Goal: Task Accomplishment & Management: Manage account settings

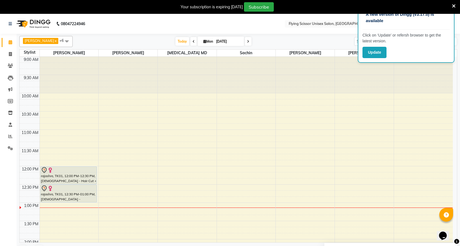
click at [331, 37] on div "Ashish J x Jayesh K x Nikita MD x sachin x Samiksha Adhatrao x shraddha bhondav…" at bounding box center [238, 146] width 438 height 224
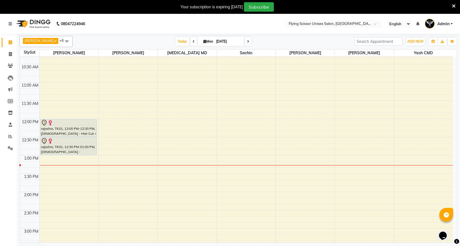
scroll to position [36, 0]
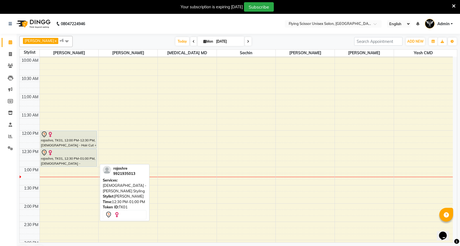
click at [65, 157] on div "rajashre, TK01, 12:30 PM-01:00 PM, [DEMOGRAPHIC_DATA] - [PERSON_NAME] Styling" at bounding box center [69, 157] width 56 height 17
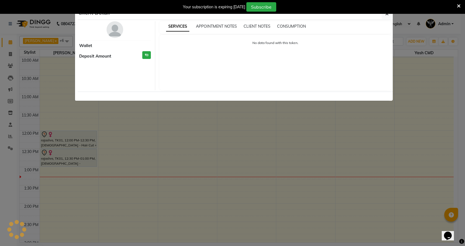
select select "7"
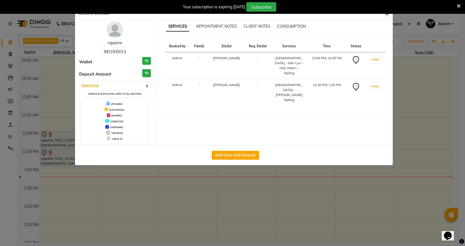
click at [224, 160] on div "Mark Done And Checkout" at bounding box center [235, 155] width 315 height 20
click at [225, 154] on button "Mark Done And Checkout" at bounding box center [235, 155] width 47 height 9
select select "46"
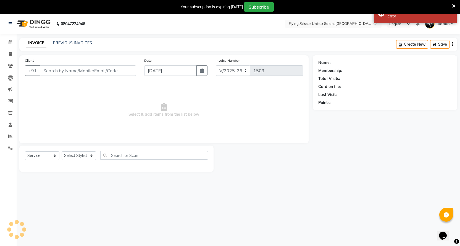
select select "membership"
select select "18390"
type input "9921935013"
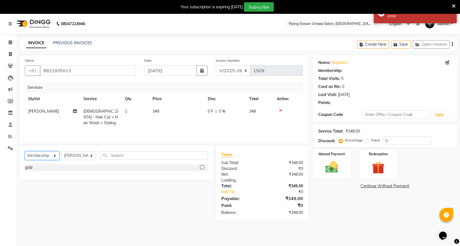
click at [59, 154] on select "Select Service Product Membership Package Voucher Prepaid Gift Card" at bounding box center [42, 155] width 35 height 9
select select "service"
click at [25, 151] on select "Select Service Product Membership Package Voucher Prepaid Gift Card" at bounding box center [42, 155] width 35 height 9
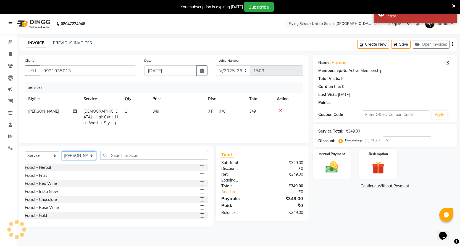
click at [64, 156] on select "Select Stylist Abhi B [PERSON_NAME] J [PERSON_NAME][MEDICAL_DATA] MD [PERSON_NA…" at bounding box center [79, 155] width 35 height 9
click at [62, 151] on select "Select Stylist Abhi B [PERSON_NAME] J [PERSON_NAME][MEDICAL_DATA] MD [PERSON_NA…" at bounding box center [79, 155] width 35 height 9
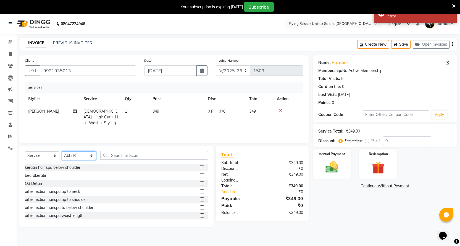
click at [76, 157] on select "Select Stylist Abhi B [PERSON_NAME] J [PERSON_NAME][MEDICAL_DATA] MD [PERSON_NA…" at bounding box center [79, 155] width 35 height 9
select select "15730"
click at [62, 151] on select "Select Stylist Abhi B [PERSON_NAME] J [PERSON_NAME][MEDICAL_DATA] MD [PERSON_NA…" at bounding box center [79, 155] width 35 height 9
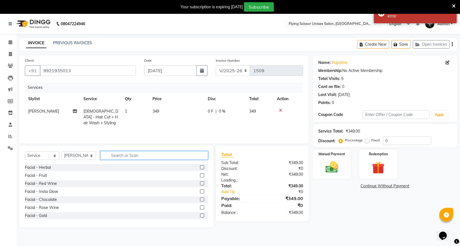
click at [110, 156] on input "text" at bounding box center [154, 155] width 108 height 9
click at [159, 112] on span "349" at bounding box center [156, 111] width 7 height 5
select select "15730"
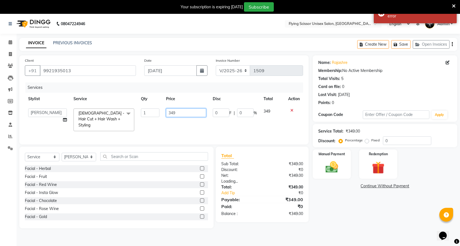
click at [178, 110] on input "349" at bounding box center [186, 112] width 40 height 9
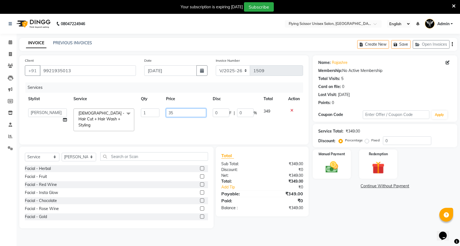
type input "350"
click at [174, 120] on td "350" at bounding box center [186, 119] width 47 height 29
select select "15730"
click at [325, 172] on img at bounding box center [331, 167] width 21 height 15
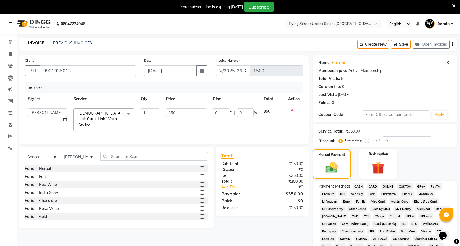
click at [394, 186] on span "ONLINE" at bounding box center [388, 186] width 14 height 6
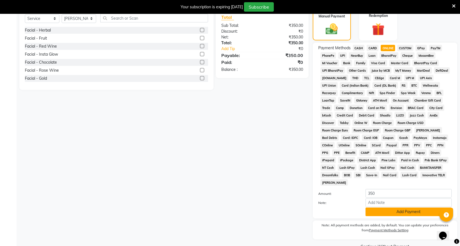
click at [392, 207] on button "Add Payment" at bounding box center [409, 211] width 86 height 9
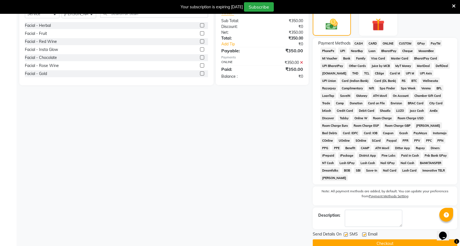
scroll to position [146, 0]
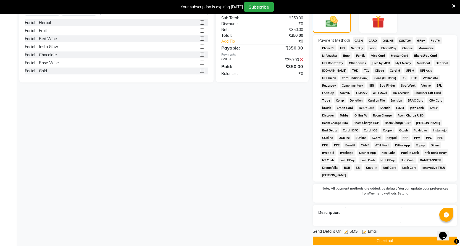
click at [392, 228] on div "Send Details On SMS Email" at bounding box center [385, 231] width 145 height 7
click at [392, 229] on div "Send Details On SMS Email Checkout" at bounding box center [385, 236] width 145 height 17
click at [392, 236] on button "Checkout" at bounding box center [385, 240] width 145 height 9
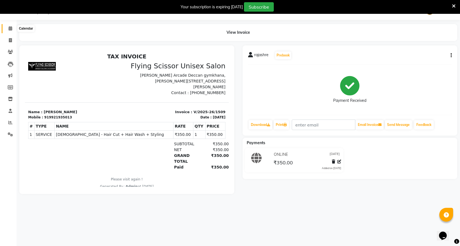
click at [11, 30] on icon at bounding box center [11, 28] width 4 height 4
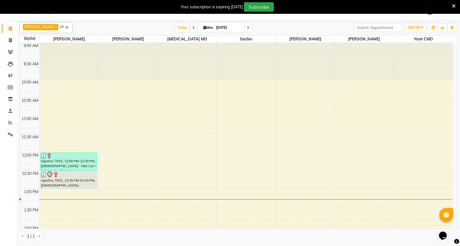
click at [191, 27] on span at bounding box center [194, 27] width 7 height 9
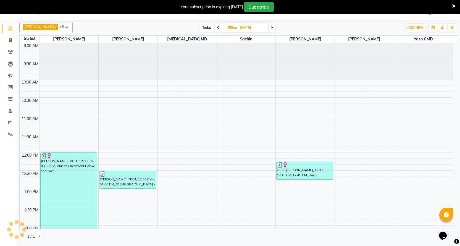
scroll to position [146, 0]
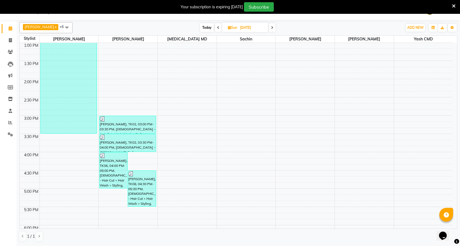
click at [267, 32] on div "Ashish J x [PERSON_NAME] x [PERSON_NAME] MD x sachin x [PERSON_NAME] x [PERSON_…" at bounding box center [238, 27] width 438 height 11
click at [271, 29] on icon at bounding box center [272, 27] width 2 height 3
type input "[DATE]"
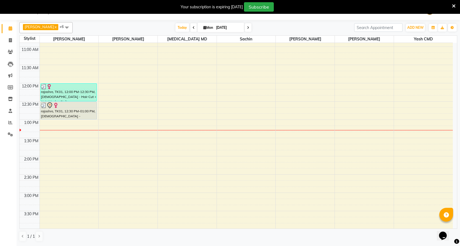
scroll to position [63, 0]
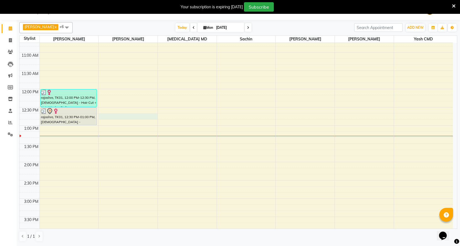
click at [148, 117] on div "9:00 AM 9:30 AM 10:00 AM 10:30 AM 11:00 AM 11:30 AM 12:00 PM 12:30 PM 1:00 PM 1…" at bounding box center [237, 217] width 434 height 474
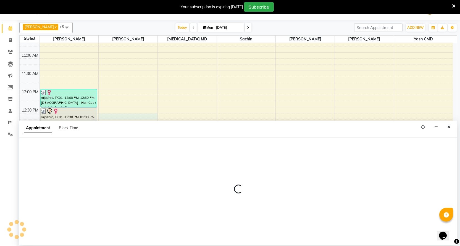
select select "18390"
select select "765"
select select "tentative"
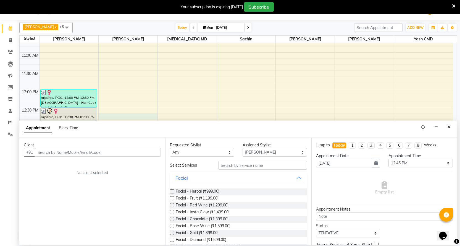
click at [69, 159] on div "Client +91 No client selected" at bounding box center [92, 191] width 146 height 107
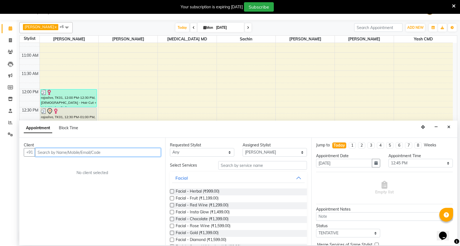
click at [72, 152] on input "text" at bounding box center [98, 152] width 126 height 9
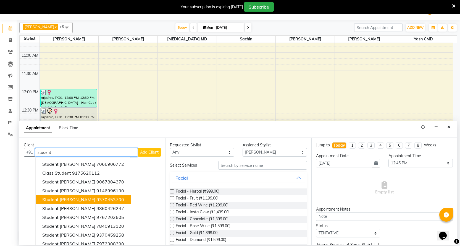
scroll to position [6, 0]
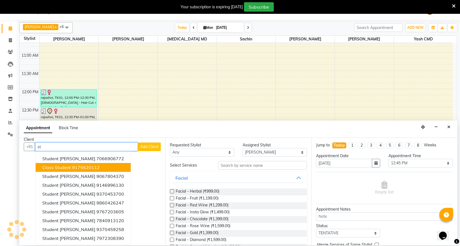
type input "s"
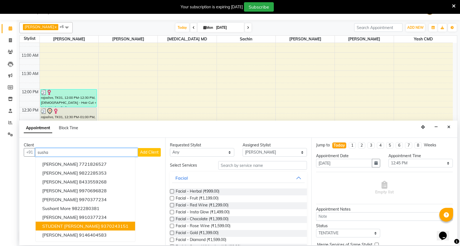
click at [60, 224] on span "STUDENT [PERSON_NAME]" at bounding box center [71, 226] width 58 height 6
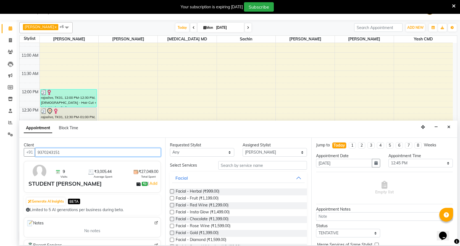
type input "9370243151"
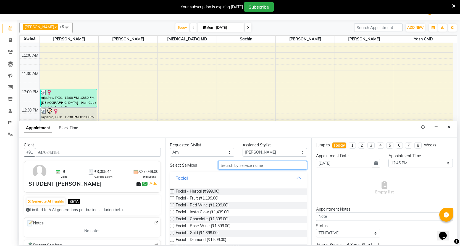
click at [230, 162] on input "text" at bounding box center [262, 165] width 89 height 9
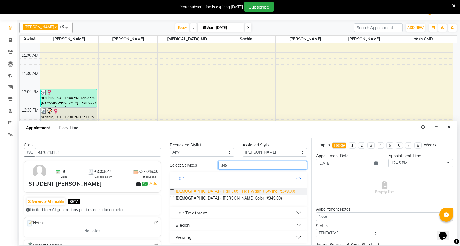
type input "349"
click at [244, 188] on span "[DEMOGRAPHIC_DATA] - Hair Cut + Hair Wash + Styling (₹349.00)" at bounding box center [235, 191] width 119 height 7
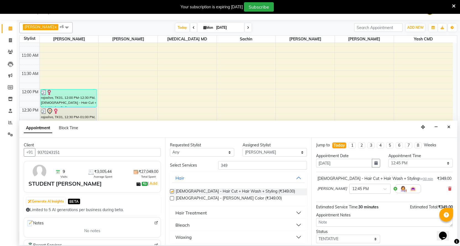
checkbox input "false"
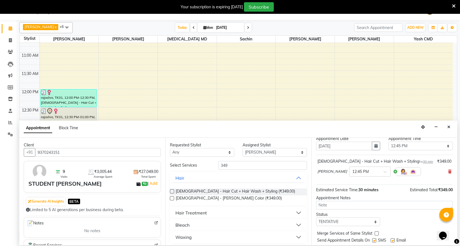
scroll to position [33, 0]
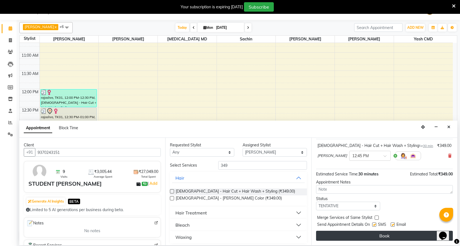
click at [348, 233] on button "Book" at bounding box center [384, 236] width 137 height 10
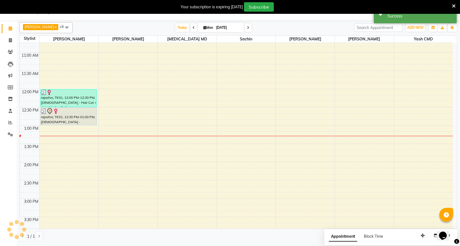
scroll to position [0, 0]
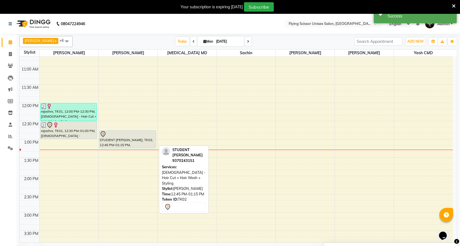
click at [142, 137] on div "STUDENT [PERSON_NAME], TK02, 12:45 PM-01:15 PM, [DEMOGRAPHIC_DATA] - Hair Cut +…" at bounding box center [128, 139] width 56 height 17
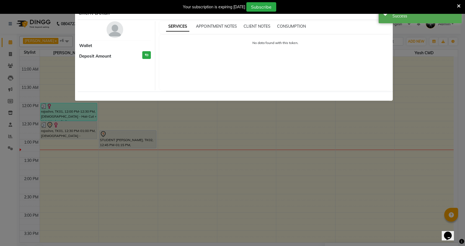
select select "7"
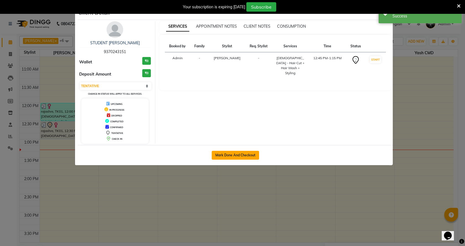
click at [213, 153] on button "Mark Done And Checkout" at bounding box center [235, 155] width 47 height 9
select select "service"
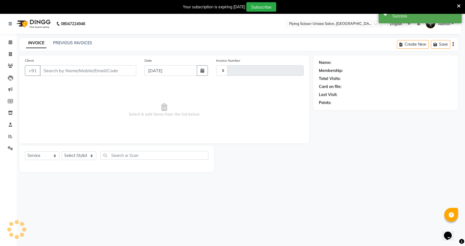
type input "1510"
select select "46"
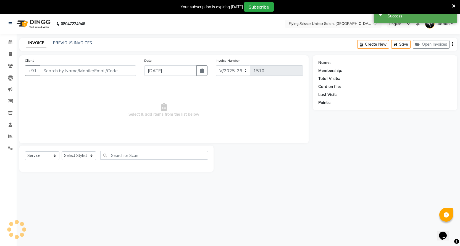
select select "membership"
type input "9370243151"
select select "18390"
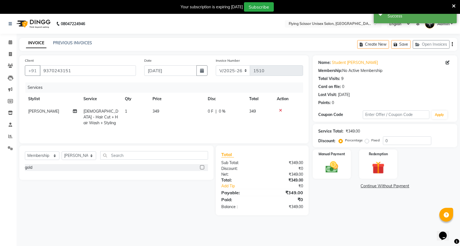
click at [165, 118] on td "349" at bounding box center [176, 117] width 55 height 24
select select "18390"
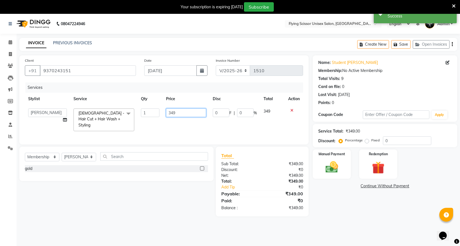
click at [186, 113] on input "349" at bounding box center [186, 112] width 40 height 9
type input "349"
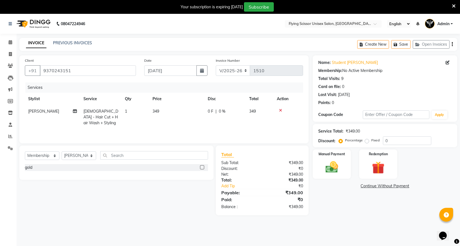
click at [219, 110] on span "0 %" at bounding box center [222, 111] width 7 height 6
select select "18390"
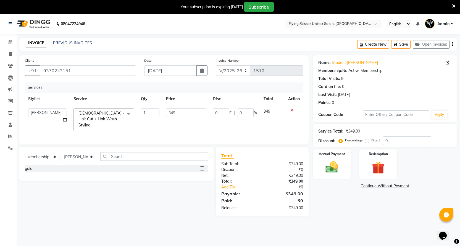
click at [220, 110] on input "0" at bounding box center [221, 112] width 17 height 9
type input "049"
click at [219, 123] on td "049 F | 0 %" at bounding box center [235, 119] width 51 height 29
select select "18390"
click at [348, 173] on div "Manual Payment" at bounding box center [332, 164] width 40 height 31
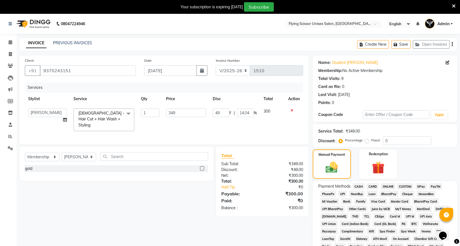
click at [387, 185] on span "ONLINE" at bounding box center [388, 186] width 14 height 6
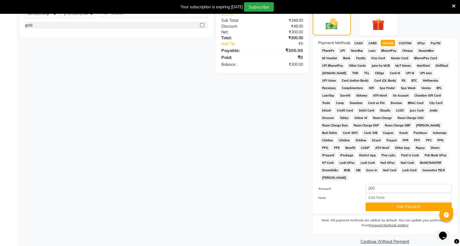
scroll to position [144, 0]
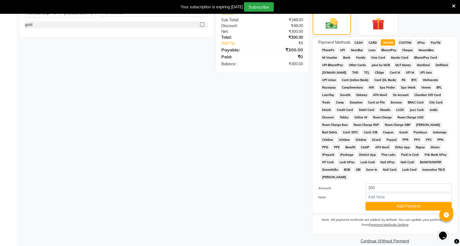
click at [387, 203] on div "Payment Methods CASH CARD ONLINE CUSTOM GPay PayTM PhonePe UPI NearBuy Loan Bha…" at bounding box center [385, 125] width 145 height 176
click at [387, 202] on button "Add Payment" at bounding box center [409, 206] width 86 height 9
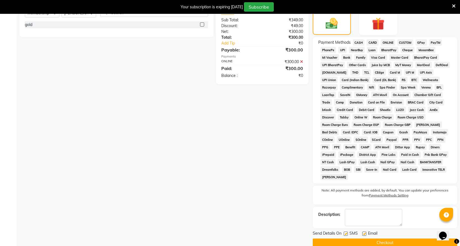
scroll to position [146, 0]
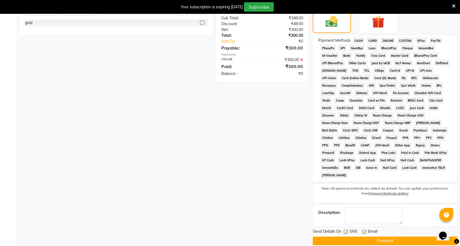
click at [380, 236] on button "Checkout" at bounding box center [385, 240] width 145 height 9
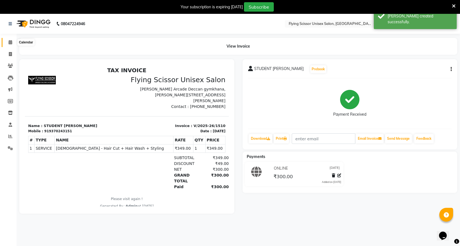
click at [9, 43] on icon at bounding box center [11, 42] width 4 height 4
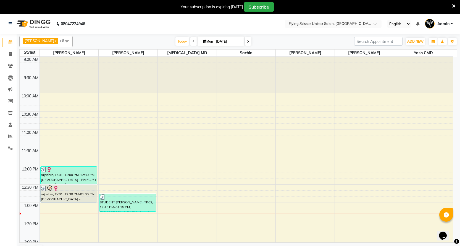
select select "18390"
select select "tentative"
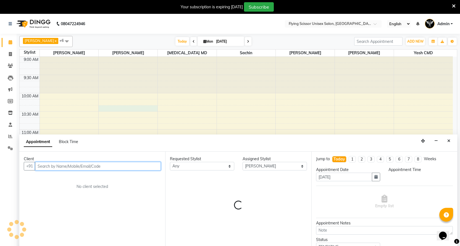
scroll to position [7, 0]
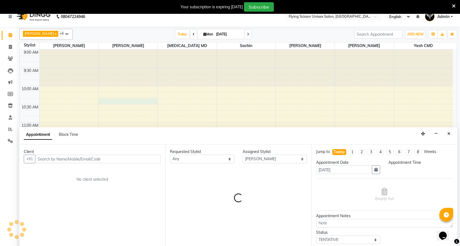
select select "615"
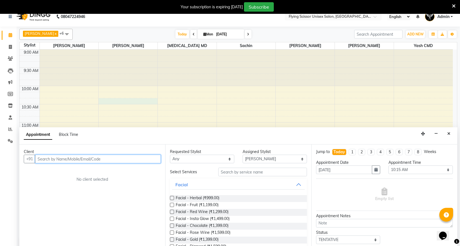
click at [94, 155] on input "text" at bounding box center [98, 159] width 126 height 9
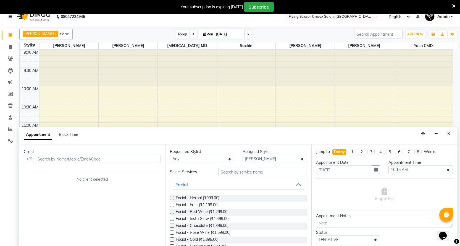
click at [177, 34] on span "Today" at bounding box center [183, 34] width 14 height 9
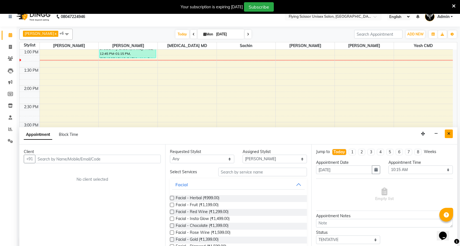
click at [450, 136] on button "Close" at bounding box center [449, 133] width 8 height 9
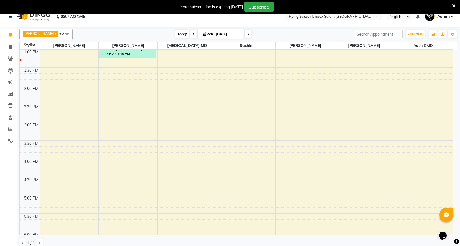
click at [178, 34] on span "Today" at bounding box center [183, 34] width 14 height 9
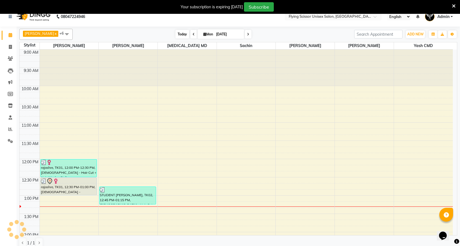
click at [178, 34] on span "Today" at bounding box center [183, 34] width 14 height 9
click at [176, 33] on span "Today" at bounding box center [183, 34] width 14 height 9
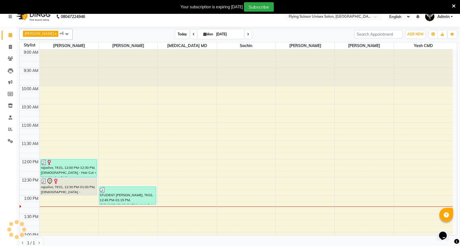
click at [176, 37] on span "Today" at bounding box center [183, 34] width 14 height 9
click at [176, 36] on span "Today" at bounding box center [183, 34] width 14 height 9
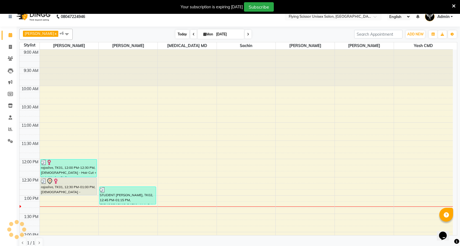
scroll to position [146, 0]
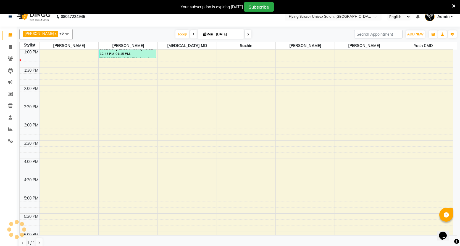
click at [191, 30] on span at bounding box center [194, 34] width 7 height 9
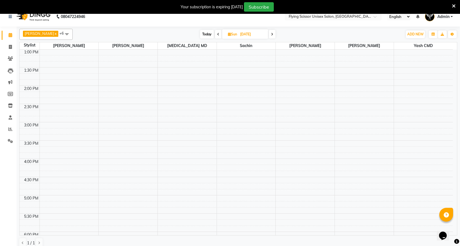
click at [215, 35] on span at bounding box center [218, 34] width 7 height 9
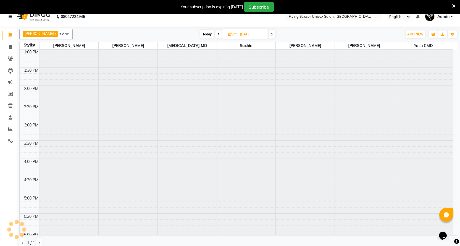
scroll to position [0, 0]
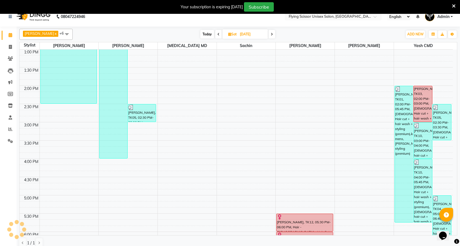
click at [215, 35] on span at bounding box center [218, 34] width 7 height 9
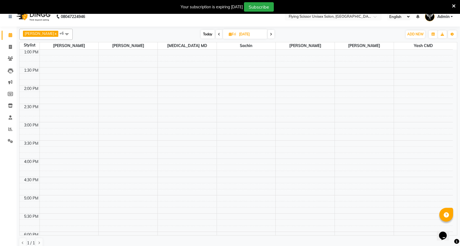
click at [216, 35] on span at bounding box center [219, 34] width 7 height 9
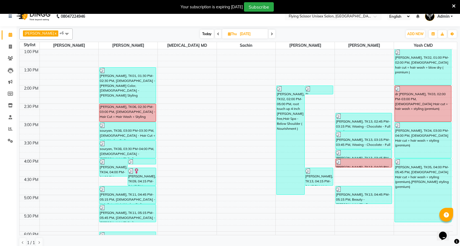
scroll to position [14, 0]
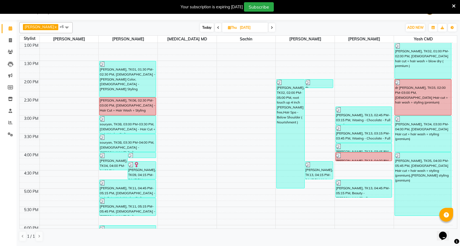
click at [215, 27] on span at bounding box center [218, 27] width 7 height 9
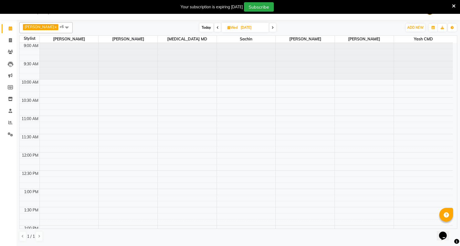
scroll to position [0, 0]
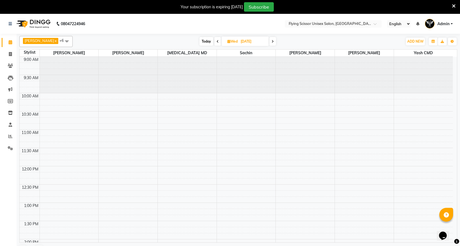
click at [215, 43] on span at bounding box center [218, 41] width 7 height 9
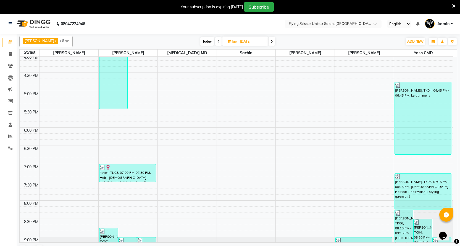
scroll to position [289, 0]
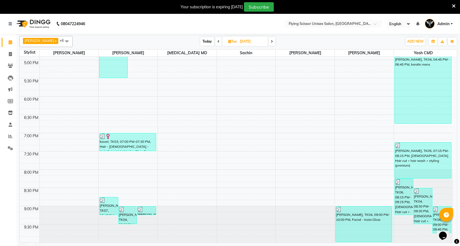
click at [218, 41] on icon at bounding box center [219, 41] width 2 height 3
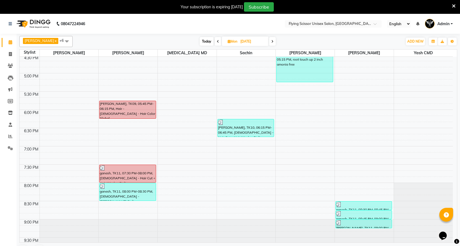
scroll to position [285, 0]
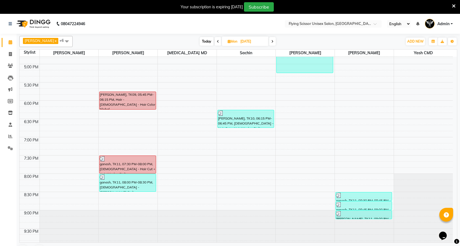
click at [215, 44] on span at bounding box center [218, 41] width 7 height 9
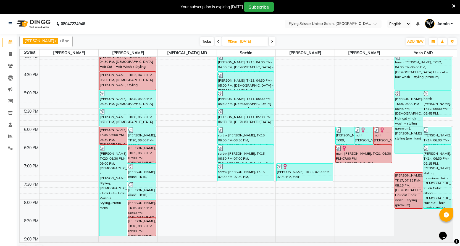
scroll to position [249, 0]
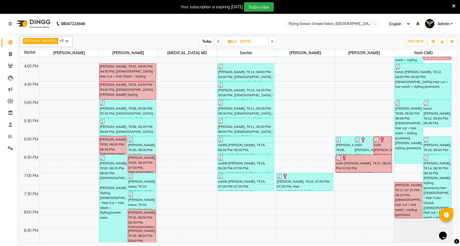
click at [217, 42] on icon at bounding box center [218, 41] width 2 height 3
type input "[DATE]"
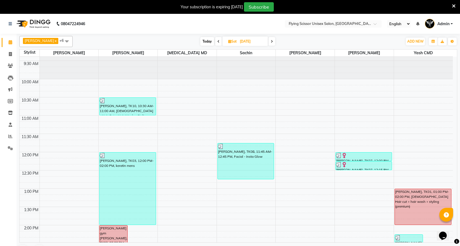
scroll to position [0, 0]
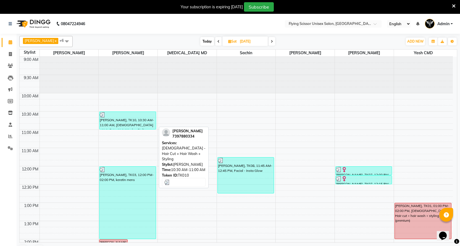
click at [118, 124] on div "[PERSON_NAME], TK10, 10:30 AM-11:00 AM, [DEMOGRAPHIC_DATA] - Hair Cut + Hair Wa…" at bounding box center [128, 120] width 56 height 17
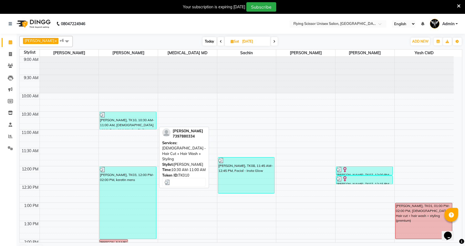
select select "3"
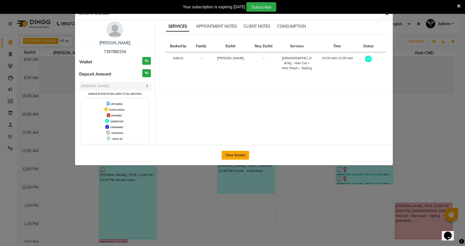
click at [230, 157] on button "View Invoice" at bounding box center [235, 155] width 27 height 9
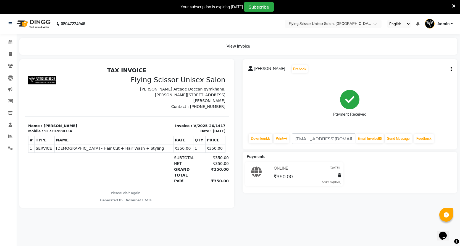
click at [452, 69] on icon "button" at bounding box center [451, 69] width 1 height 0
click at [426, 78] on div "Edit Invoice" at bounding box center [424, 76] width 38 height 7
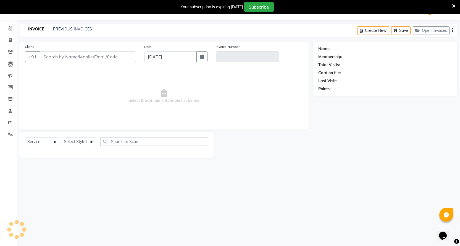
select select "membership"
select select "18390"
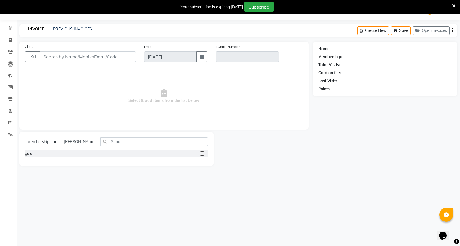
type input "7397880334"
type input "V/2025-26/1417"
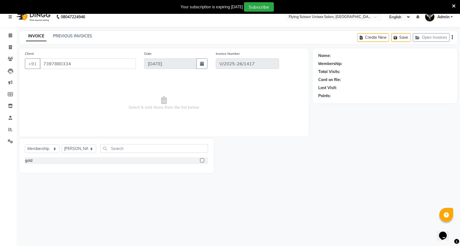
type input "[DATE]"
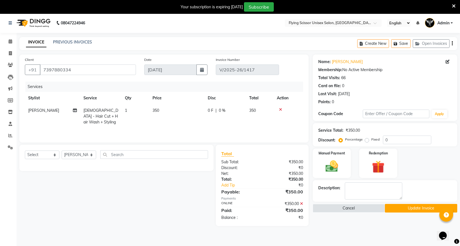
scroll to position [0, 0]
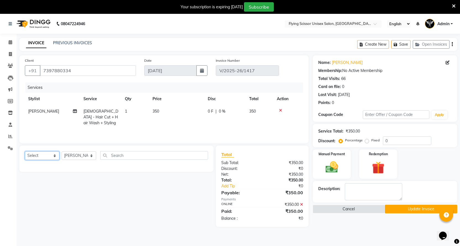
drag, startPoint x: 42, startPoint y: 155, endPoint x: 43, endPoint y: 159, distance: 4.0
click at [42, 156] on select "Select Service Product Membership Package Voucher Prepaid Gift Card" at bounding box center [42, 155] width 35 height 9
select select "service"
click at [25, 151] on select "Select Service Product Membership Package Voucher Prepaid Gift Card" at bounding box center [42, 155] width 35 height 9
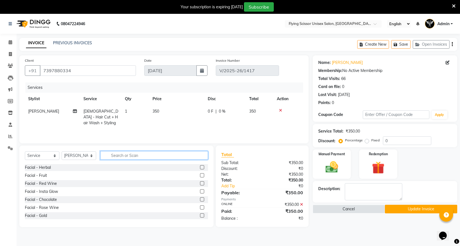
click at [128, 155] on input "text" at bounding box center [154, 155] width 108 height 9
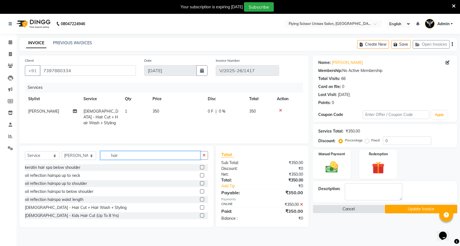
type input "hair"
click at [200, 207] on label at bounding box center [202, 207] width 4 height 4
click at [200, 207] on input "checkbox" at bounding box center [202, 208] width 4 height 4
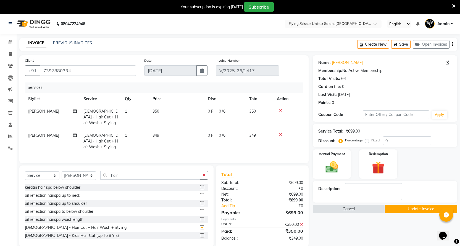
checkbox input "false"
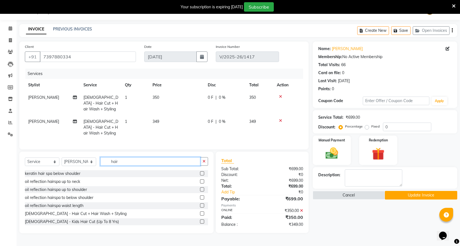
click at [121, 157] on input "hair" at bounding box center [150, 161] width 100 height 9
type input "h"
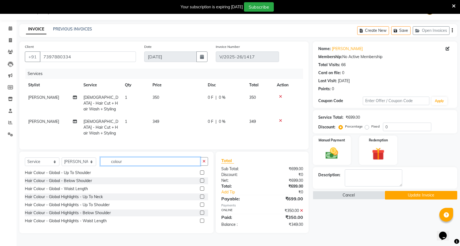
scroll to position [0, 0]
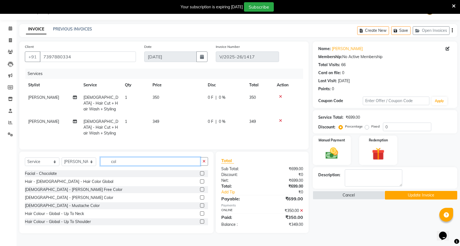
type input "col"
click at [200, 179] on label at bounding box center [202, 181] width 4 height 4
click at [200, 180] on input "checkbox" at bounding box center [202, 182] width 4 height 4
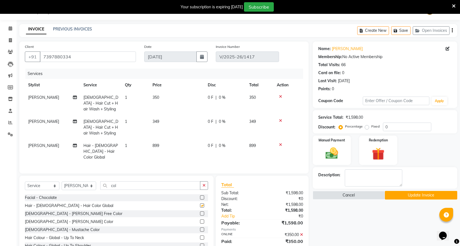
checkbox input "false"
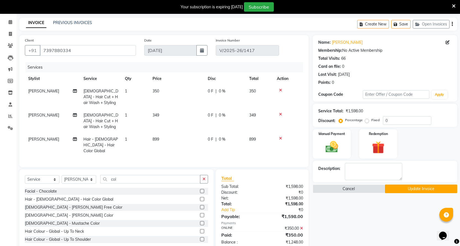
click at [213, 112] on span "0 F" at bounding box center [211, 115] width 6 height 6
select select "18390"
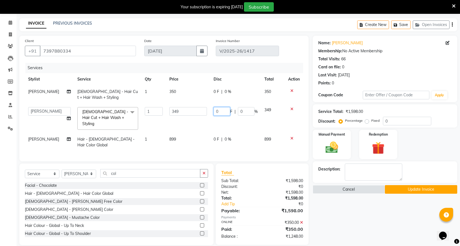
click at [221, 110] on input "0" at bounding box center [222, 111] width 17 height 9
type input "49"
click at [217, 125] on tbody "[PERSON_NAME] [DEMOGRAPHIC_DATA] - Hair Cut + Hair Wash + Styling 1 350 0 F | 0…" at bounding box center [164, 118] width 279 height 66
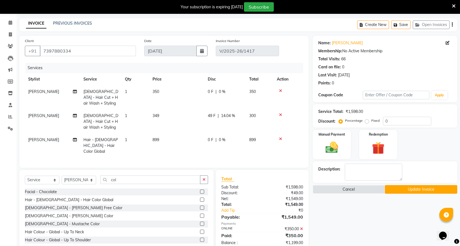
click at [218, 137] on div "0 F | 0 %" at bounding box center [225, 140] width 35 height 6
select select "18390"
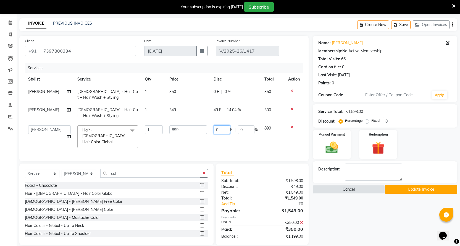
click at [222, 129] on input "0" at bounding box center [222, 129] width 17 height 9
type input "2"
type input "199"
click at [223, 143] on div "Services Stylist Service Qty Price Disc Total Action [PERSON_NAME] [DEMOGRAPHIC…" at bounding box center [164, 109] width 279 height 93
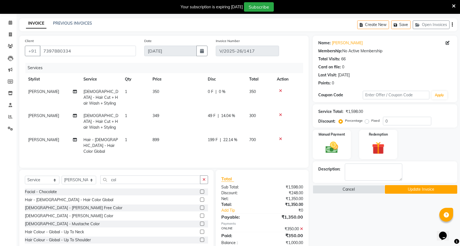
scroll to position [20, 0]
click at [407, 188] on button "Update Invoice" at bounding box center [421, 188] width 72 height 9
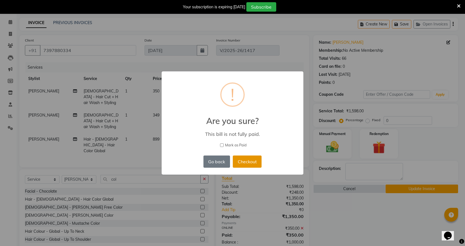
click at [252, 163] on button "Checkout" at bounding box center [247, 161] width 29 height 12
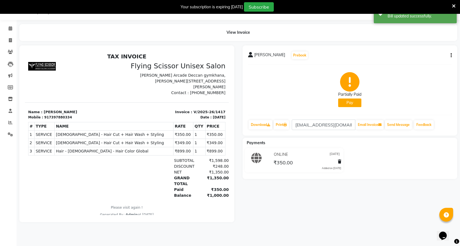
click at [452, 56] on icon "button" at bounding box center [451, 55] width 1 height 0
click at [423, 63] on div "Edit Invoice" at bounding box center [424, 62] width 38 height 7
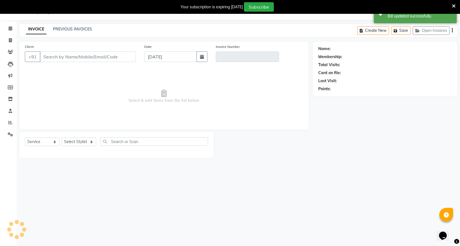
select select "membership"
select select "18390"
type input "7397880334"
type input "V/2025-26/1417"
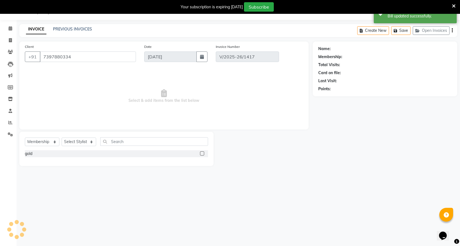
type input "[DATE]"
select select "select"
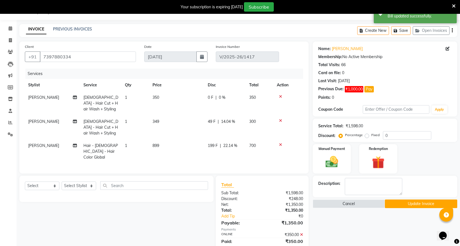
scroll to position [20, 0]
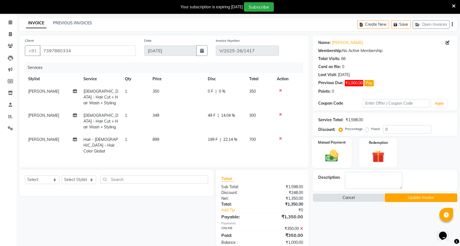
click at [334, 150] on img at bounding box center [331, 155] width 21 height 15
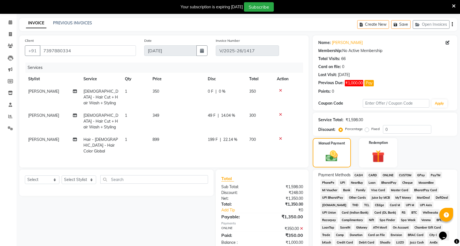
click at [360, 175] on span "CASH" at bounding box center [359, 175] width 12 height 6
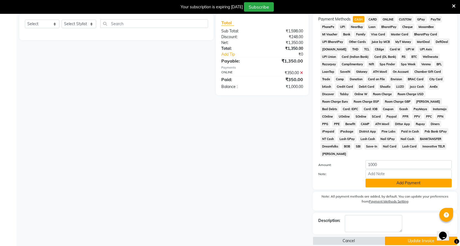
click at [402, 179] on button "Add Payment" at bounding box center [409, 183] width 86 height 9
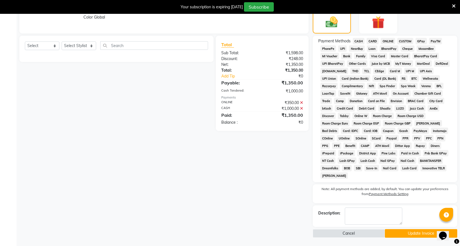
scroll to position [146, 0]
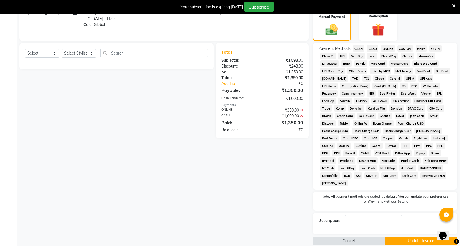
click at [409, 236] on button "Update Invoice" at bounding box center [421, 240] width 72 height 9
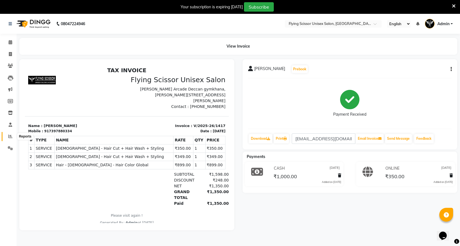
click at [8, 136] on icon at bounding box center [10, 136] width 4 height 4
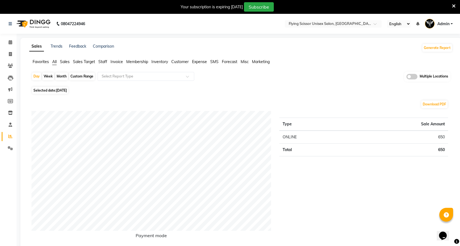
click at [64, 75] on div "Month" at bounding box center [61, 76] width 13 height 8
select select "9"
select select "2025"
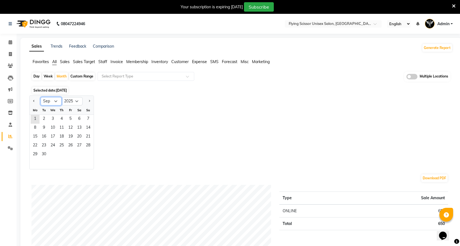
click at [48, 102] on select "Jan Feb Mar Apr May Jun [DATE] Aug Sep Oct Nov Dec" at bounding box center [51, 101] width 21 height 8
select select "8"
click at [41, 97] on select "Jan Feb Mar Apr May Jun [DATE] Aug Sep Oct Nov Dec" at bounding box center [51, 101] width 21 height 8
click at [68, 116] on span "1" at bounding box center [70, 119] width 9 height 9
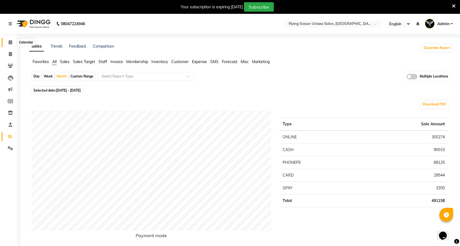
click at [12, 43] on icon at bounding box center [11, 42] width 4 height 4
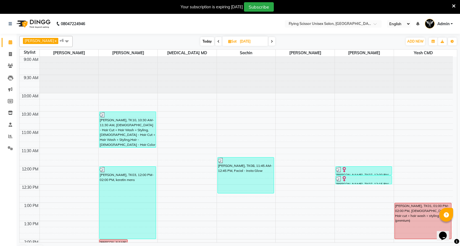
click at [204, 44] on span "Today" at bounding box center [208, 41] width 14 height 9
type input "[DATE]"
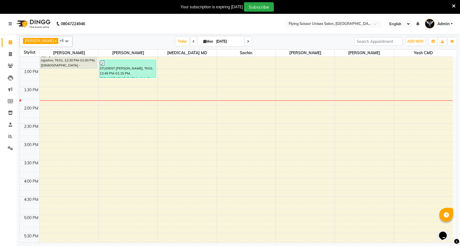
scroll to position [146, 0]
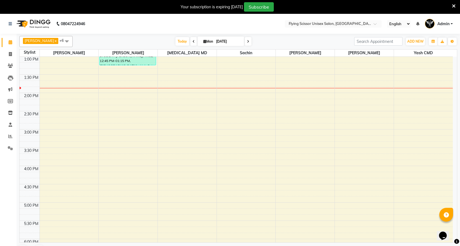
click at [130, 94] on div "9:00 AM 9:30 AM 10:00 AM 10:30 AM 11:00 AM 11:30 AM 12:00 PM 12:30 PM 1:00 PM 1…" at bounding box center [237, 147] width 434 height 474
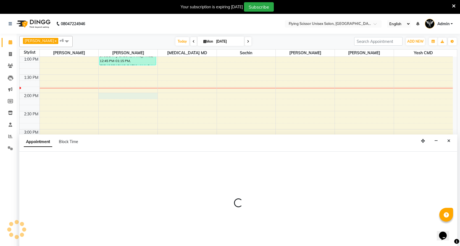
scroll to position [12, 0]
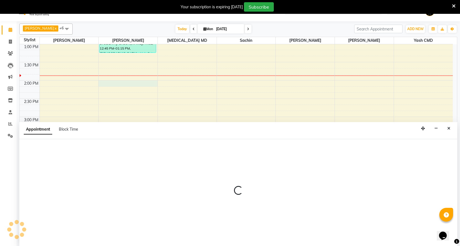
select select "18390"
select select "840"
select select "tentative"
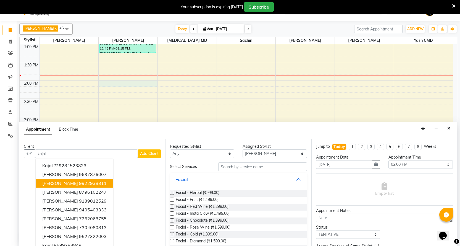
click at [102, 186] on button "[PERSON_NAME] 9922938311" at bounding box center [75, 183] width 78 height 9
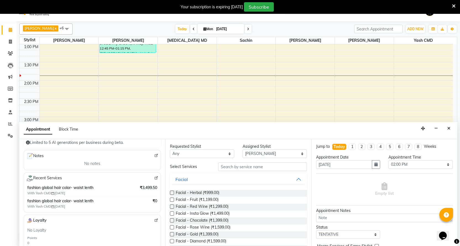
scroll to position [83, 0]
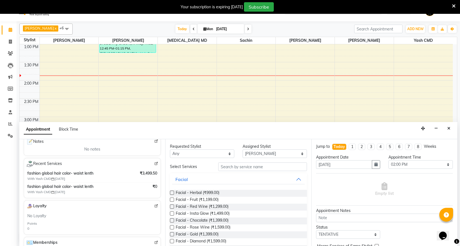
type input "9922938311"
click at [236, 169] on input "text" at bounding box center [262, 166] width 89 height 9
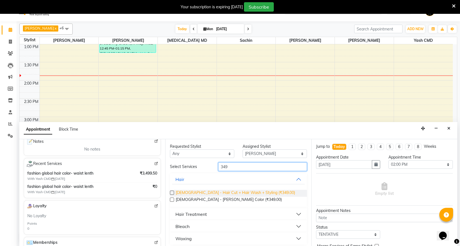
type input "349"
click at [194, 192] on span "[DEMOGRAPHIC_DATA] - Hair Cut + Hair Wash + Styling (₹349.00)" at bounding box center [235, 193] width 119 height 7
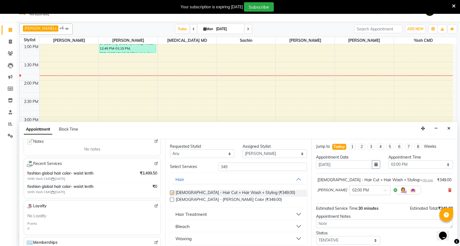
checkbox input "false"
click at [248, 166] on input "349" at bounding box center [262, 166] width 89 height 9
type input "3"
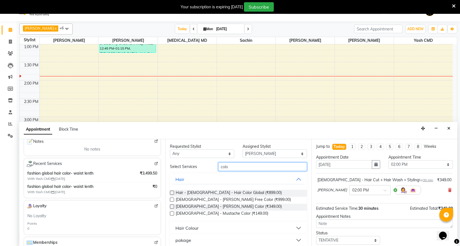
type input "colo"
click at [192, 227] on div "Hair Colour" at bounding box center [187, 228] width 23 height 7
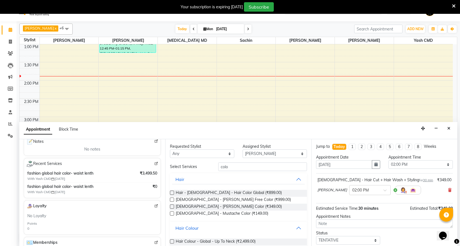
scroll to position [28, 0]
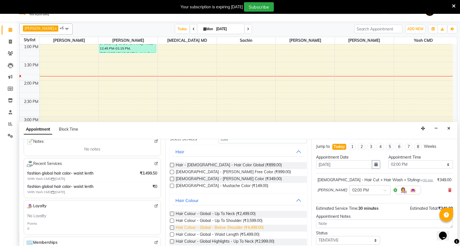
click at [202, 229] on span "Hair Colour - Global - Below Shoulder (₹4,499.00)" at bounding box center [220, 228] width 88 height 7
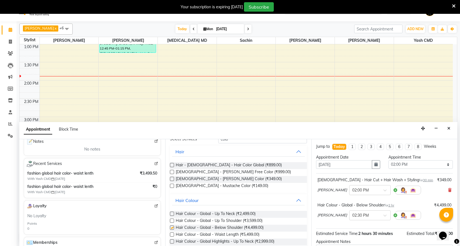
checkbox input "false"
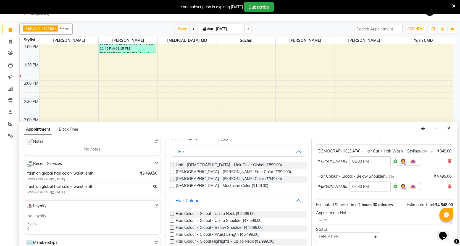
scroll to position [58, 0]
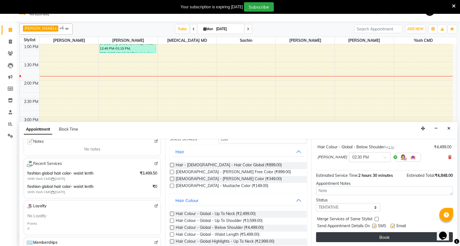
click at [369, 239] on button "Book" at bounding box center [384, 237] width 137 height 10
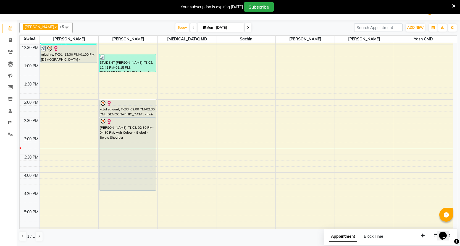
scroll to position [123, 0]
